Goal: Task Accomplishment & Management: Manage account settings

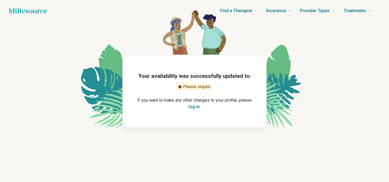
click at [196, 107] on button "log in" at bounding box center [193, 106] width 11 height 6
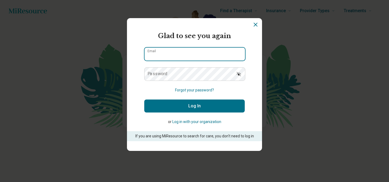
type input "**********"
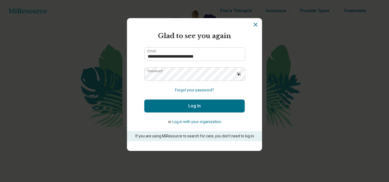
click at [196, 107] on button "Log In" at bounding box center [194, 105] width 100 height 13
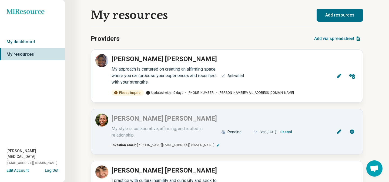
click at [38, 42] on link "My dashboard" at bounding box center [32, 42] width 65 height 12
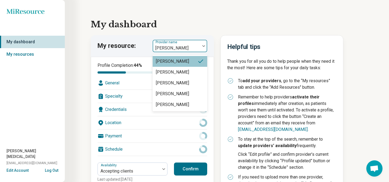
click at [204, 46] on img at bounding box center [203, 46] width 3 height 2
click at [193, 84] on div "[PERSON_NAME]" at bounding box center [180, 82] width 55 height 11
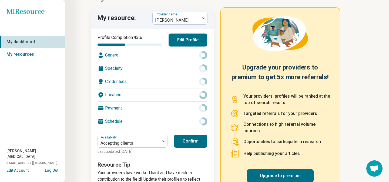
scroll to position [29, 0]
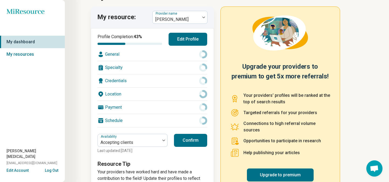
click at [187, 42] on button "Edit Profile" at bounding box center [187, 39] width 39 height 13
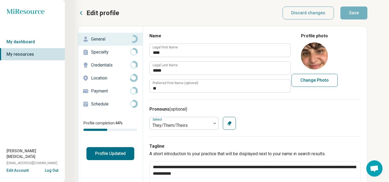
type textarea "*"
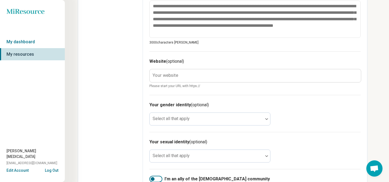
scroll to position [230, 0]
click at [161, 75] on label "Your website" at bounding box center [166, 75] width 26 height 4
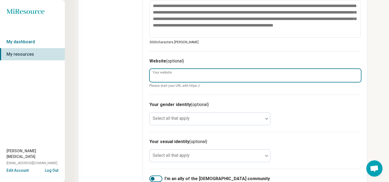
click at [161, 75] on input "Your website" at bounding box center [255, 75] width 211 height 13
type input "*"
type textarea "*"
type input "**********"
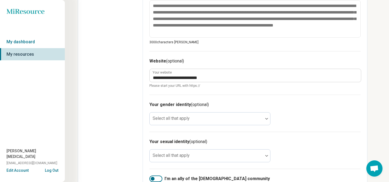
click at [274, 103] on h3 "Your gender identity (optional)" at bounding box center [254, 104] width 211 height 6
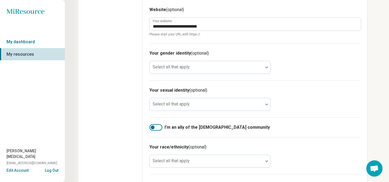
scroll to position [283, 0]
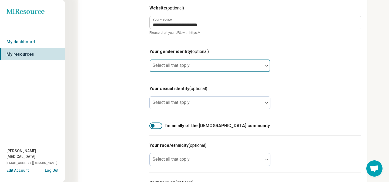
click at [266, 65] on img at bounding box center [266, 66] width 3 height 2
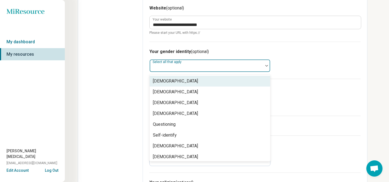
click at [296, 61] on div "Your gender identity (optional) Cisgender Man, 1 of 8. 8 results available. Use…" at bounding box center [254, 60] width 211 height 37
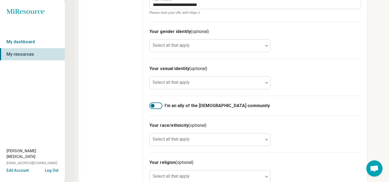
scroll to position [326, 0]
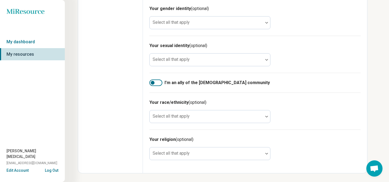
click at [153, 82] on div at bounding box center [153, 83] width 4 height 4
click at [292, 82] on label "I’m an ally of the [DEMOGRAPHIC_DATA] community" at bounding box center [254, 82] width 211 height 6
click at [152, 82] on div at bounding box center [153, 83] width 4 height 4
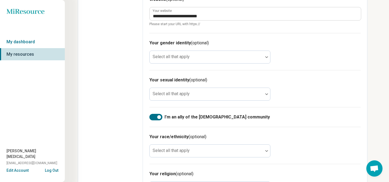
scroll to position [289, 0]
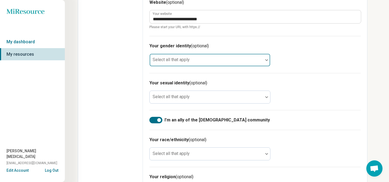
click at [264, 60] on div at bounding box center [266, 60] width 7 height 2
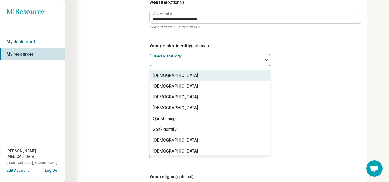
click at [309, 46] on h3 "Your gender identity (optional)" at bounding box center [254, 46] width 211 height 6
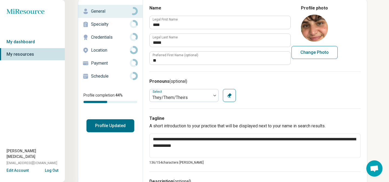
scroll to position [0, 0]
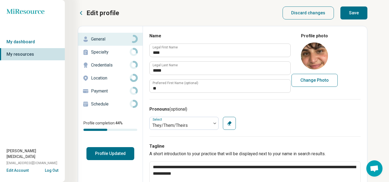
click at [354, 13] on button "Save" at bounding box center [353, 12] width 27 height 13
click at [102, 90] on p "Payment" at bounding box center [110, 91] width 39 height 6
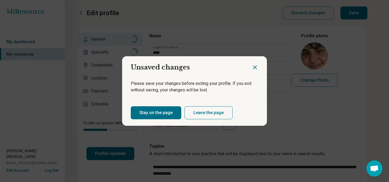
click at [157, 113] on button "Stay on the page" at bounding box center [156, 112] width 50 height 13
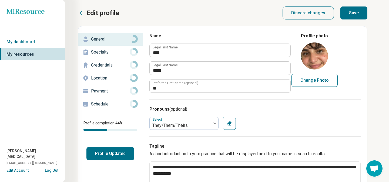
click at [360, 15] on button "Save" at bounding box center [353, 12] width 27 height 13
click at [354, 12] on button "Save" at bounding box center [353, 12] width 27 height 13
type textarea "*"
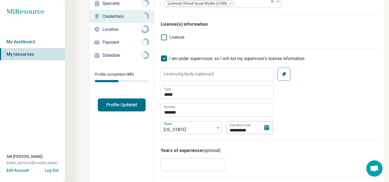
scroll to position [52, 0]
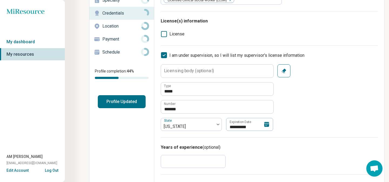
click at [266, 124] on icon at bounding box center [266, 124] width 5 height 5
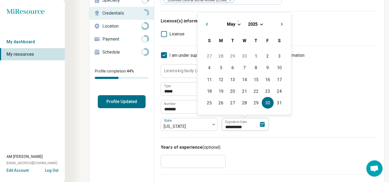
click at [261, 24] on span "Choose Date" at bounding box center [261, 23] width 3 height 3
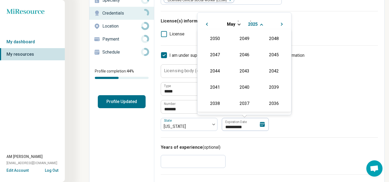
scroll to position [98, 0]
click at [271, 55] on div "2027" at bounding box center [274, 54] width 26 height 10
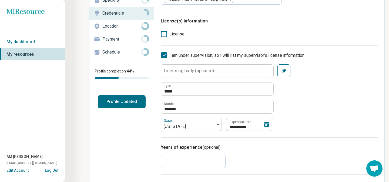
click at [329, 96] on div "**********" at bounding box center [269, 97] width 217 height 66
click at [268, 124] on icon at bounding box center [266, 124] width 5 height 5
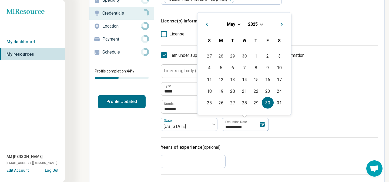
click at [261, 22] on span "Choose Date" at bounding box center [261, 23] width 3 height 3
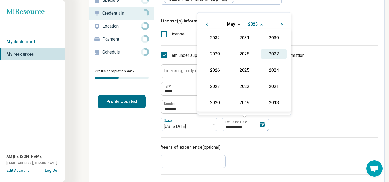
click at [274, 56] on div "2027" at bounding box center [274, 54] width 26 height 10
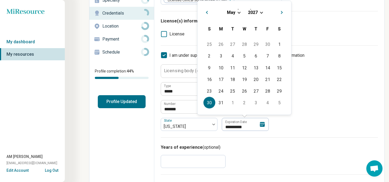
click at [209, 105] on div "30" at bounding box center [209, 103] width 12 height 12
type textarea "*"
type input "**********"
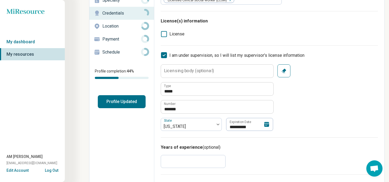
click at [326, 115] on div "**********" at bounding box center [269, 97] width 217 height 66
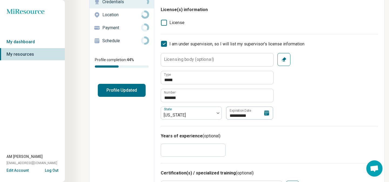
scroll to position [0, 0]
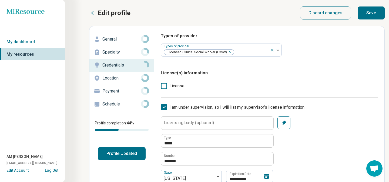
click at [372, 16] on button "Save" at bounding box center [370, 12] width 27 height 13
type textarea "*"
click at [52, 169] on button "Log Out" at bounding box center [51, 169] width 13 height 4
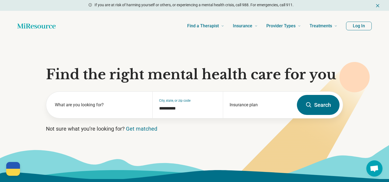
click at [359, 27] on button "Log In" at bounding box center [359, 26] width 26 height 9
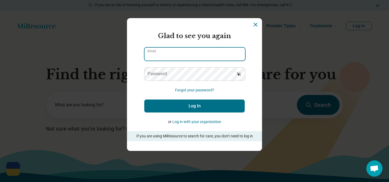
type input "**********"
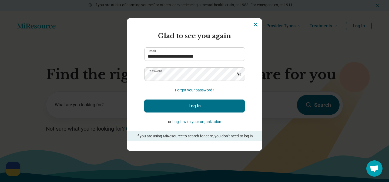
click at [221, 106] on button "Log In" at bounding box center [194, 105] width 100 height 13
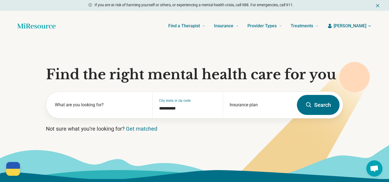
click at [366, 26] on span "[PERSON_NAME]" at bounding box center [349, 26] width 33 height 6
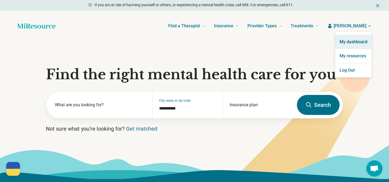
click at [360, 42] on link "My dashboard" at bounding box center [353, 42] width 36 height 14
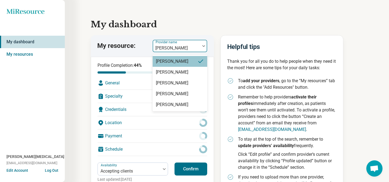
click at [202, 45] on img at bounding box center [203, 46] width 3 height 2
click at [191, 80] on div "[PERSON_NAME]" at bounding box center [180, 82] width 55 height 11
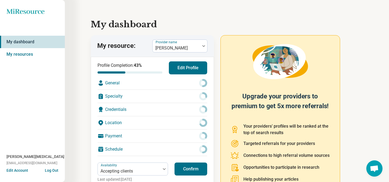
drag, startPoint x: 190, startPoint y: 68, endPoint x: 191, endPoint y: 103, distance: 35.4
click at [191, 103] on div "Profile Completion: 43 % Edit Profile General Specialty Credentials Location Pa…" at bounding box center [152, 108] width 110 height 94
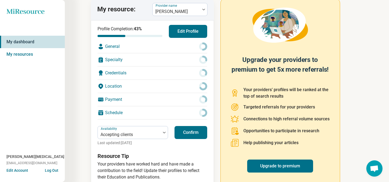
scroll to position [50, 0]
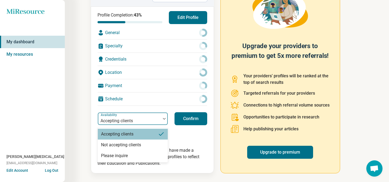
click at [162, 118] on div at bounding box center [164, 119] width 7 height 2
click at [147, 156] on div "Please inquire" at bounding box center [133, 155] width 70 height 11
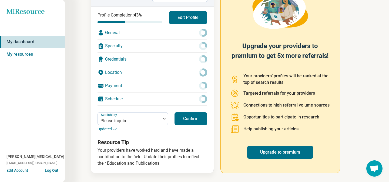
click at [188, 121] on button "Confirm" at bounding box center [190, 118] width 33 height 13
click at [195, 21] on button "Edit Profile" at bounding box center [188, 17] width 38 height 13
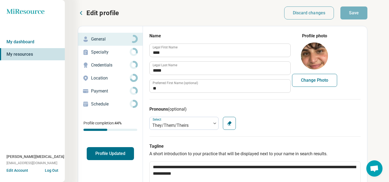
click at [106, 64] on p "Credentials" at bounding box center [110, 65] width 39 height 6
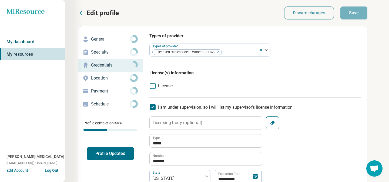
click at [36, 40] on link "My dashboard" at bounding box center [32, 42] width 65 height 12
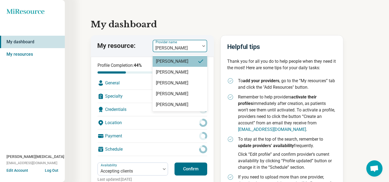
click at [198, 46] on div at bounding box center [176, 48] width 43 height 8
click at [186, 96] on div "[PERSON_NAME]" at bounding box center [180, 93] width 55 height 11
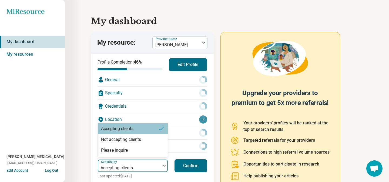
click at [163, 169] on div at bounding box center [164, 165] width 7 height 12
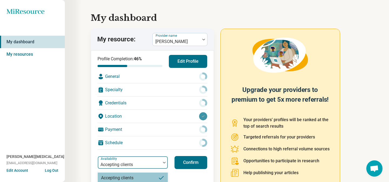
scroll to position [33, 0]
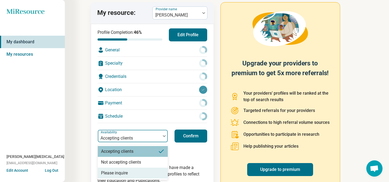
click at [151, 170] on div "Please inquire" at bounding box center [133, 172] width 70 height 11
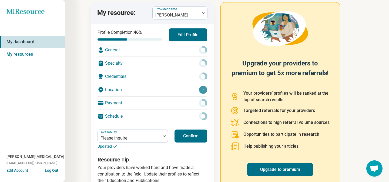
click at [189, 137] on button "Confirm" at bounding box center [190, 135] width 33 height 13
click at [191, 34] on button "Edit Profile" at bounding box center [188, 34] width 38 height 13
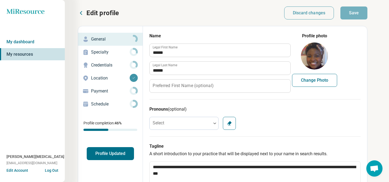
click at [111, 63] on p "Credentials" at bounding box center [110, 65] width 39 height 6
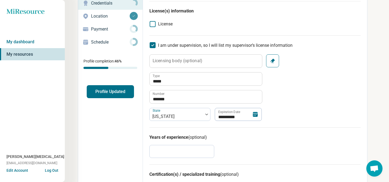
scroll to position [63, 0]
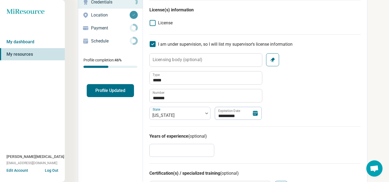
click at [258, 113] on icon at bounding box center [255, 113] width 6 height 6
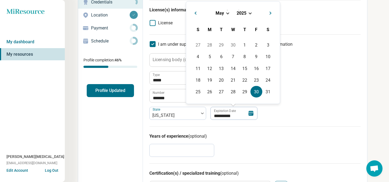
click at [250, 13] on span "Choose Date" at bounding box center [249, 12] width 3 height 3
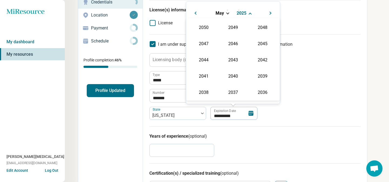
scroll to position [98, 0]
click at [264, 42] on div "2027" at bounding box center [262, 43] width 26 height 10
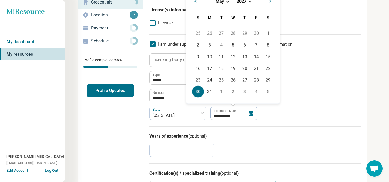
click at [200, 93] on div "30" at bounding box center [198, 92] width 12 height 12
type textarea "*"
type input "**********"
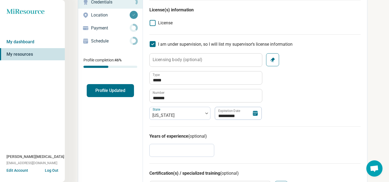
click at [296, 107] on div "**********" at bounding box center [254, 86] width 211 height 66
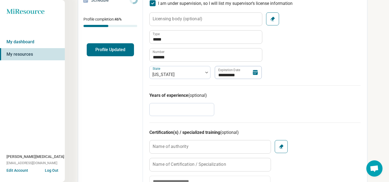
scroll to position [0, 0]
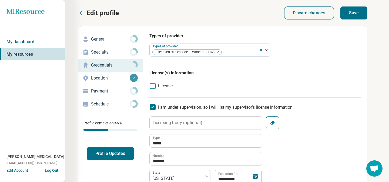
click at [356, 13] on button "Save" at bounding box center [353, 12] width 27 height 13
click at [101, 39] on p "General" at bounding box center [110, 39] width 39 height 6
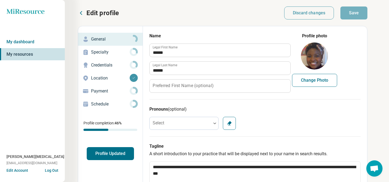
click at [116, 40] on p "General" at bounding box center [110, 39] width 39 height 6
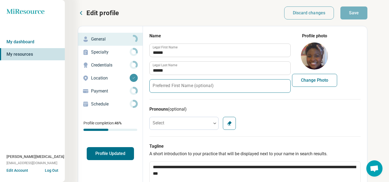
type textarea "*"
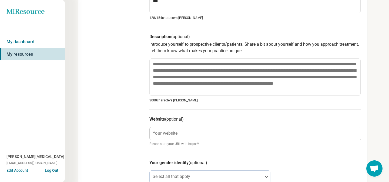
scroll to position [185, 0]
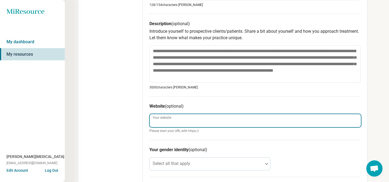
click at [187, 120] on input "Your website" at bounding box center [255, 120] width 211 height 13
type input "**********"
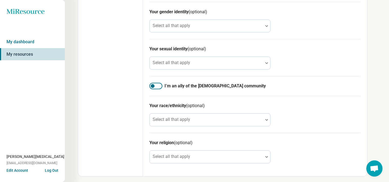
scroll to position [326, 0]
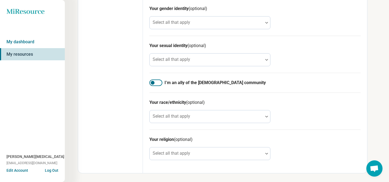
click at [151, 81] on div at bounding box center [153, 83] width 4 height 4
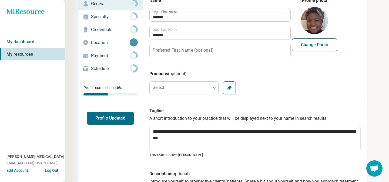
scroll to position [0, 0]
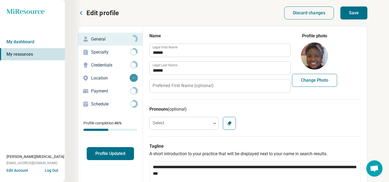
click at [356, 14] on button "Save" at bounding box center [353, 12] width 27 height 13
click at [35, 42] on link "My dashboard" at bounding box center [32, 42] width 65 height 12
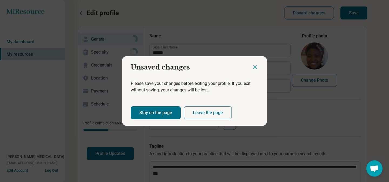
click at [164, 114] on button "Stay on the page" at bounding box center [156, 112] width 50 height 13
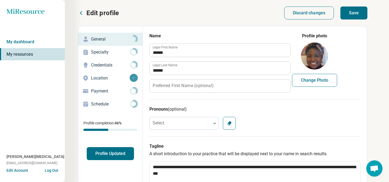
click at [360, 11] on button "Save" at bounding box center [353, 12] width 27 height 13
type textarea "*"
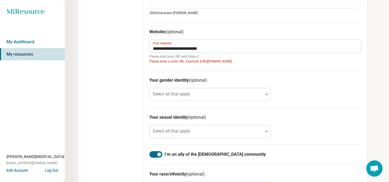
scroll to position [259, 0]
drag, startPoint x: 200, startPoint y: 56, endPoint x: 188, endPoint y: 56, distance: 12.2
click at [188, 56] on span "Please start your URL with https://" at bounding box center [254, 56] width 211 height 5
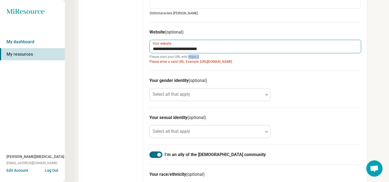
copy span "https://"
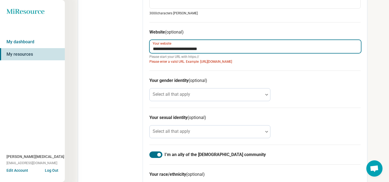
click at [153, 48] on input "**********" at bounding box center [255, 46] width 211 height 13
paste input "********"
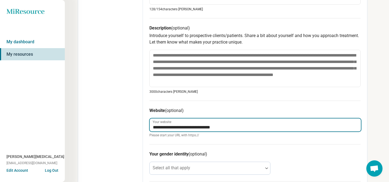
scroll to position [0, 0]
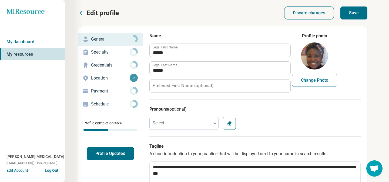
type input "**********"
click at [357, 13] on button "Save" at bounding box center [353, 12] width 27 height 13
click at [109, 90] on p "Payment" at bounding box center [110, 91] width 39 height 6
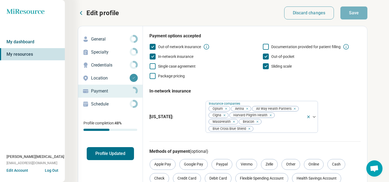
click at [28, 41] on link "My dashboard" at bounding box center [32, 42] width 65 height 12
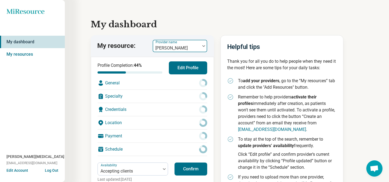
click at [203, 44] on div at bounding box center [203, 46] width 7 height 12
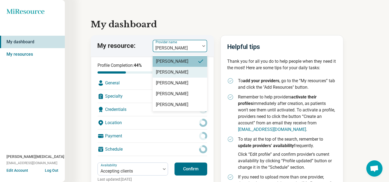
click at [192, 71] on div "[PERSON_NAME]" at bounding box center [180, 72] width 55 height 11
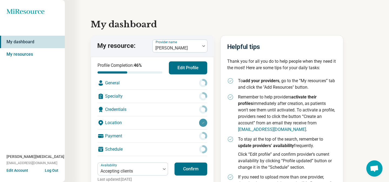
click at [192, 70] on button "Edit Profile" at bounding box center [188, 67] width 38 height 13
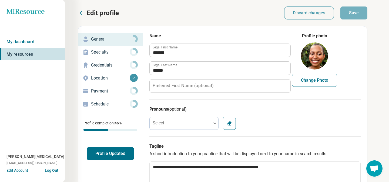
type textarea "*"
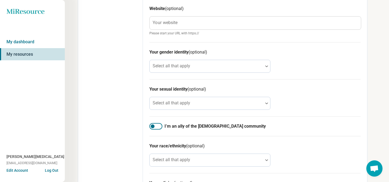
scroll to position [285, 0]
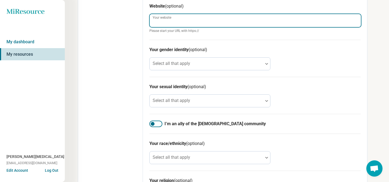
click at [179, 23] on input "Your website" at bounding box center [255, 20] width 211 height 13
type input "**********"
type textarea "*"
click at [154, 23] on input "**********" at bounding box center [255, 20] width 211 height 13
paste input "********"
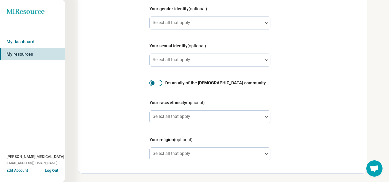
scroll to position [326, 0]
type input "**********"
click at [153, 81] on div at bounding box center [153, 83] width 4 height 4
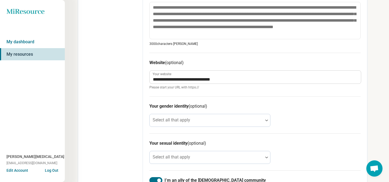
scroll to position [0, 0]
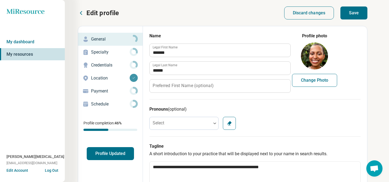
click at [357, 12] on button "Save" at bounding box center [353, 12] width 27 height 13
click at [115, 153] on button "Profile Updated" at bounding box center [110, 153] width 47 height 13
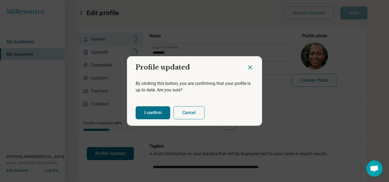
click at [162, 112] on button "I confirm" at bounding box center [153, 112] width 35 height 13
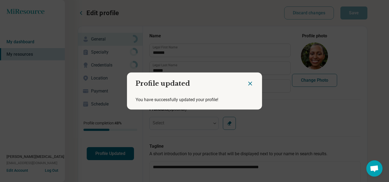
click at [110, 65] on div "Profile updated You have successfully updated your profile!" at bounding box center [194, 91] width 389 height 182
click at [250, 83] on icon "Close dialog" at bounding box center [249, 83] width 3 height 3
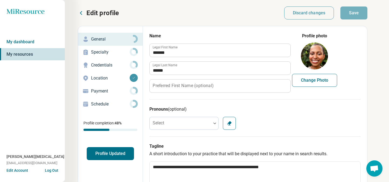
click at [118, 64] on p "Credentials" at bounding box center [110, 65] width 39 height 6
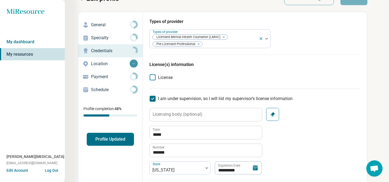
scroll to position [13, 0]
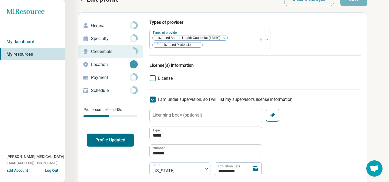
click at [116, 26] on p "General" at bounding box center [110, 25] width 39 height 6
type textarea "*"
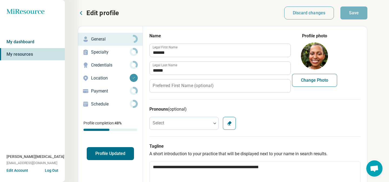
click at [23, 42] on link "My dashboard" at bounding box center [32, 42] width 65 height 12
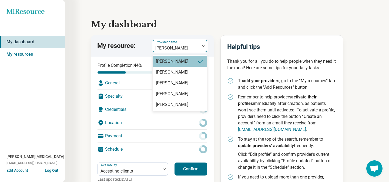
click at [191, 46] on div at bounding box center [176, 48] width 43 height 8
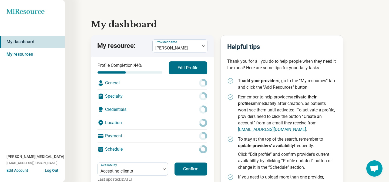
click at [224, 26] on h1 "My dashboard" at bounding box center [227, 24] width 272 height 13
